Goal: Ask a question

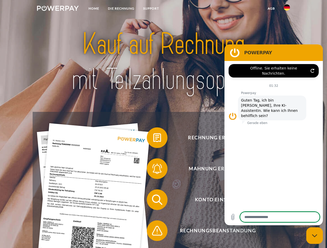
click at [58, 9] on img at bounding box center [58, 8] width 42 height 5
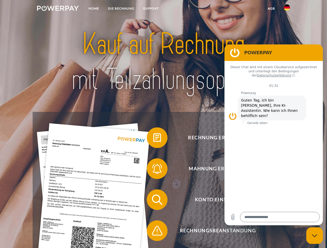
click at [287, 9] on img at bounding box center [287, 7] width 6 height 6
click at [271, 9] on link "agb" at bounding box center [271, 8] width 16 height 9
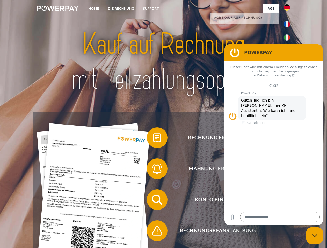
click at [153, 139] on span at bounding box center [149, 138] width 26 height 26
click at [153, 170] on span at bounding box center [149, 169] width 26 height 26
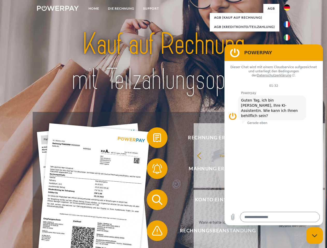
click at [260, 201] on link "Bis wann muss die Rechnung bezahlt werden?" at bounding box center [292, 222] width 64 height 65
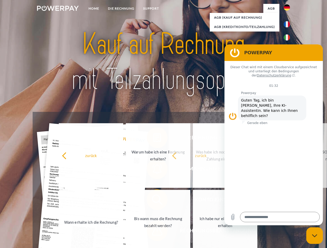
click at [153, 232] on span at bounding box center [149, 231] width 26 height 26
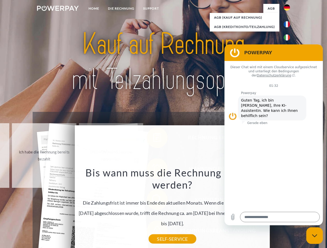
click at [314, 236] on icon "Messaging-Fenster schließen" at bounding box center [314, 235] width 5 height 3
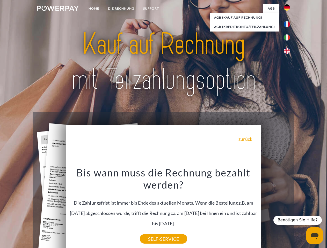
type textarea "*"
